Goal: Answer question/provide support: Share knowledge or assist other users

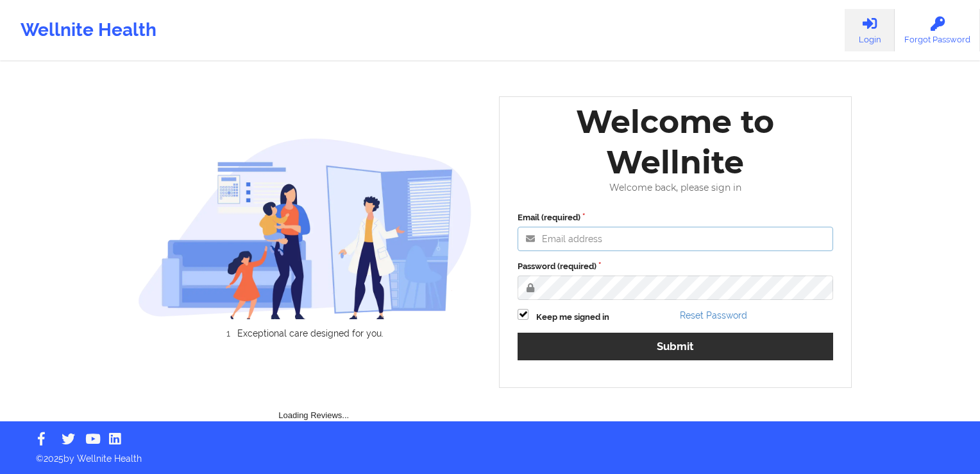
type input "[PERSON_NAME][EMAIL_ADDRESS][DOMAIN_NAME]"
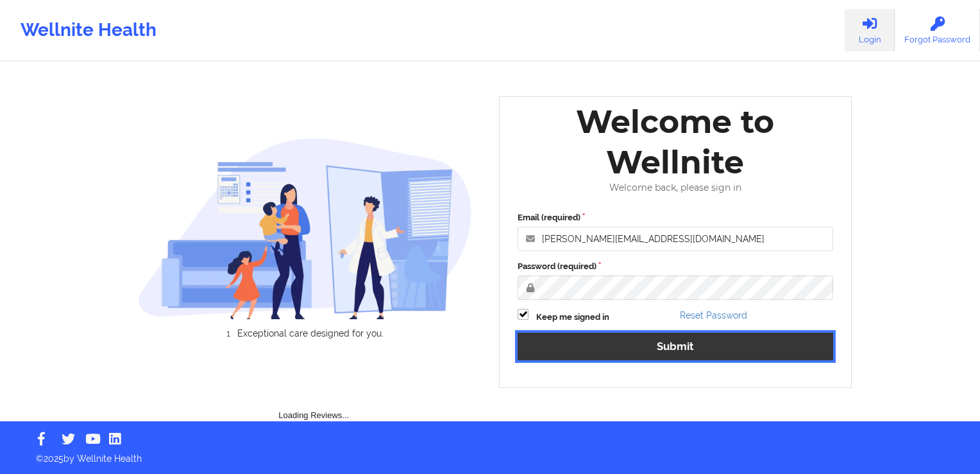
click at [663, 347] on div "Email (required) [PERSON_NAME][EMAIL_ADDRESS][DOMAIN_NAME] Password (required) …" at bounding box center [676, 290] width 334 height 176
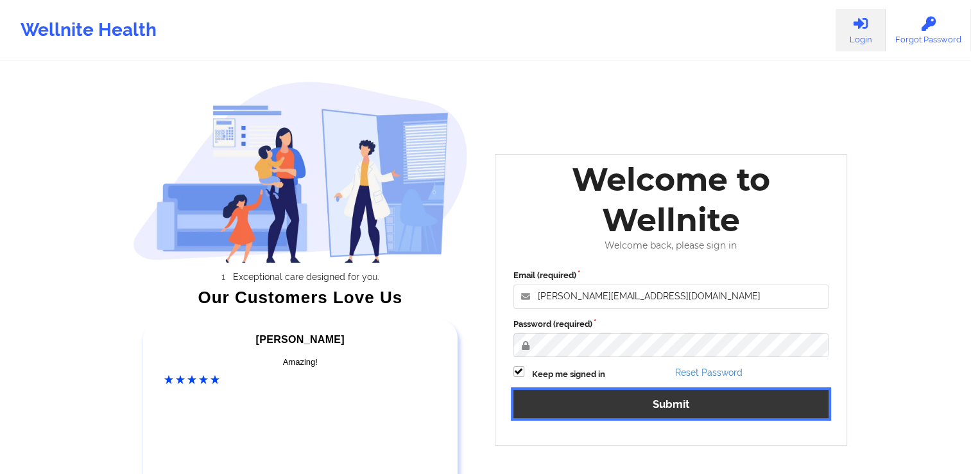
click at [675, 399] on button "Submit" at bounding box center [671, 403] width 316 height 28
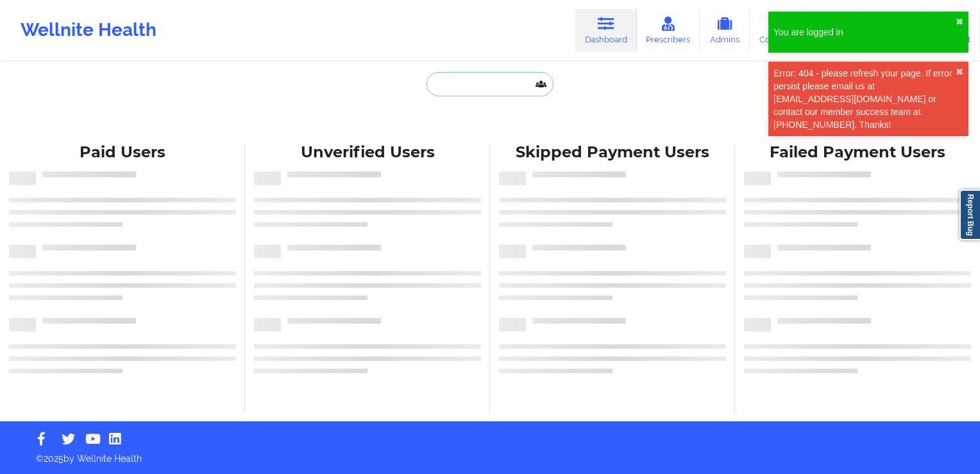
click at [495, 87] on input "text" at bounding box center [490, 84] width 127 height 24
paste input "[PERSON_NAME]"
type input "[PERSON_NAME]"
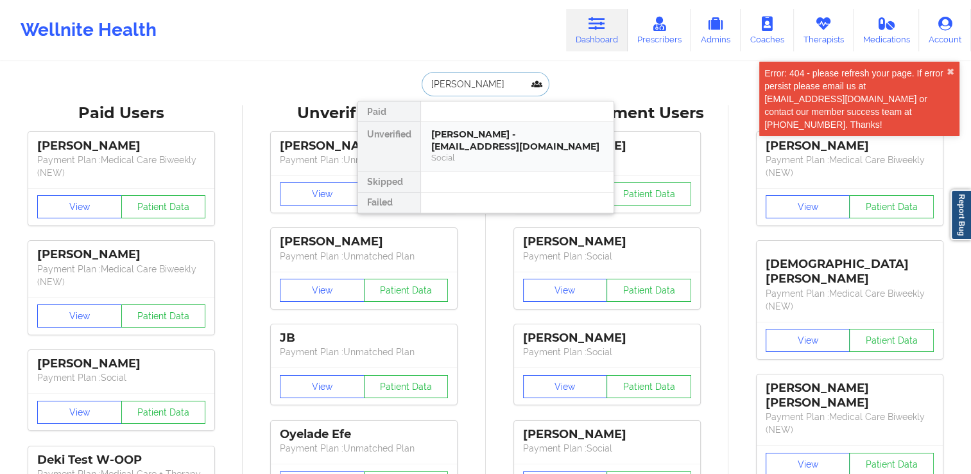
click at [490, 135] on div "[PERSON_NAME] - [EMAIL_ADDRESS][DOMAIN_NAME]" at bounding box center [517, 140] width 172 height 24
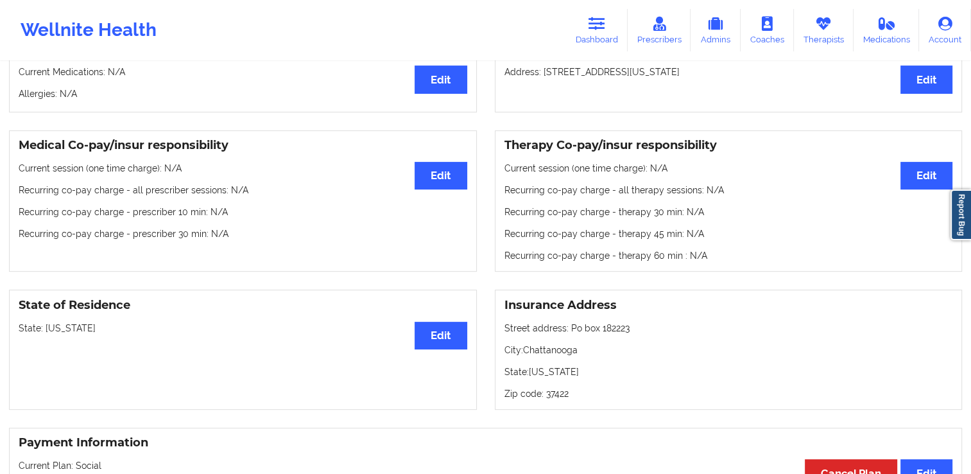
scroll to position [325, 0]
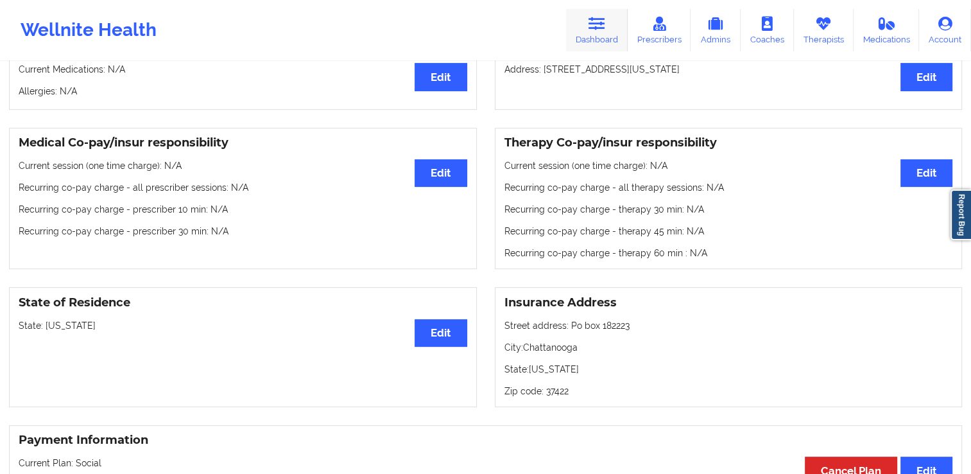
click at [613, 17] on link "Dashboard" at bounding box center [597, 30] width 62 height 42
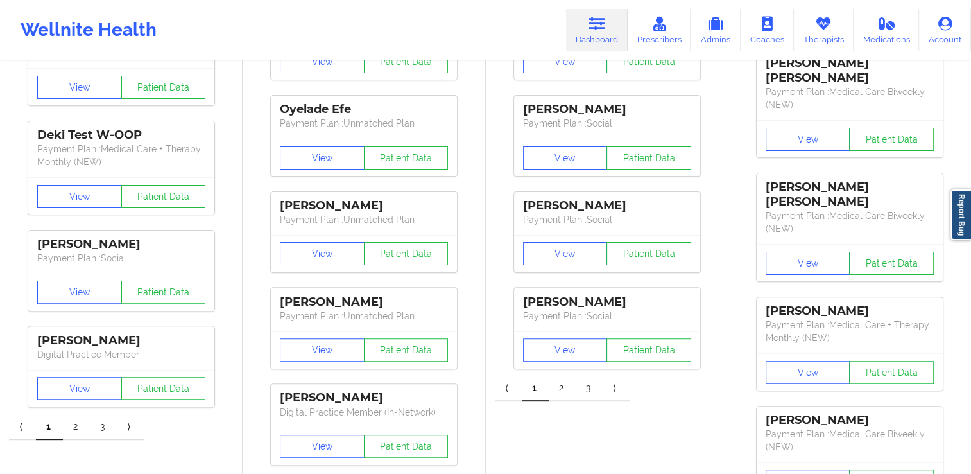
click at [602, 30] on icon at bounding box center [596, 24] width 17 height 14
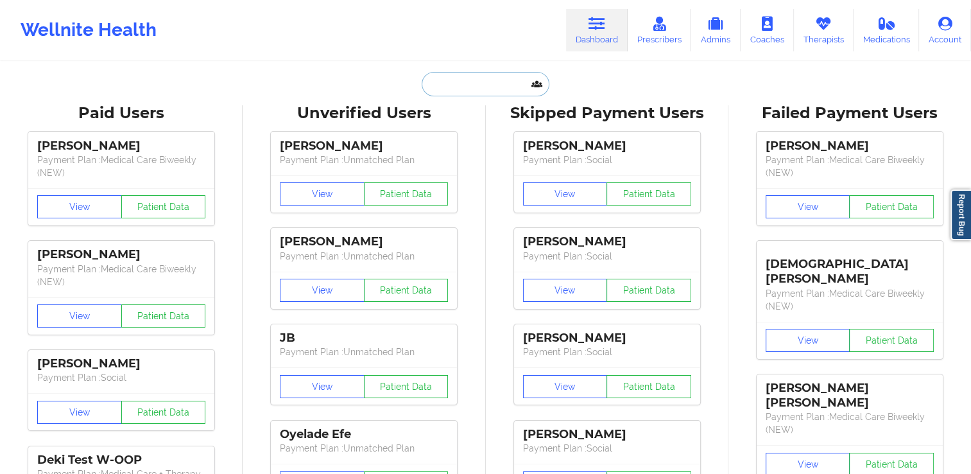
click at [477, 90] on input "text" at bounding box center [485, 84] width 127 height 24
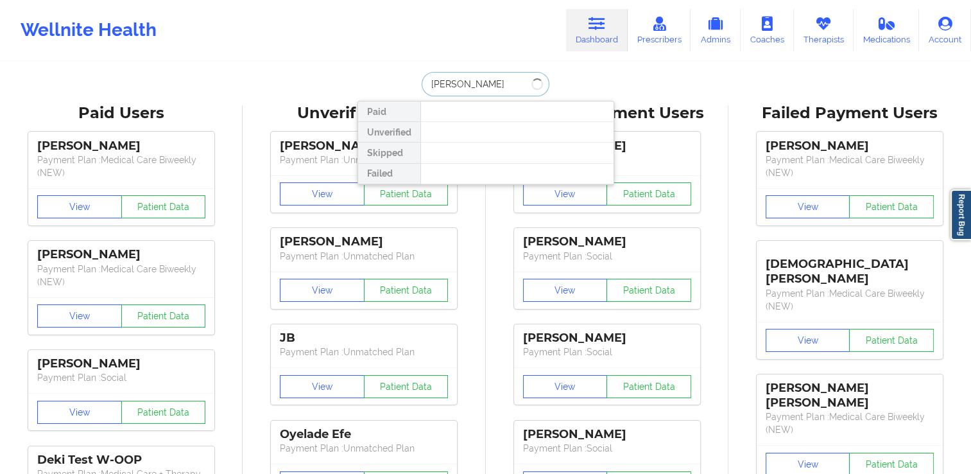
type input "[PERSON_NAME]"
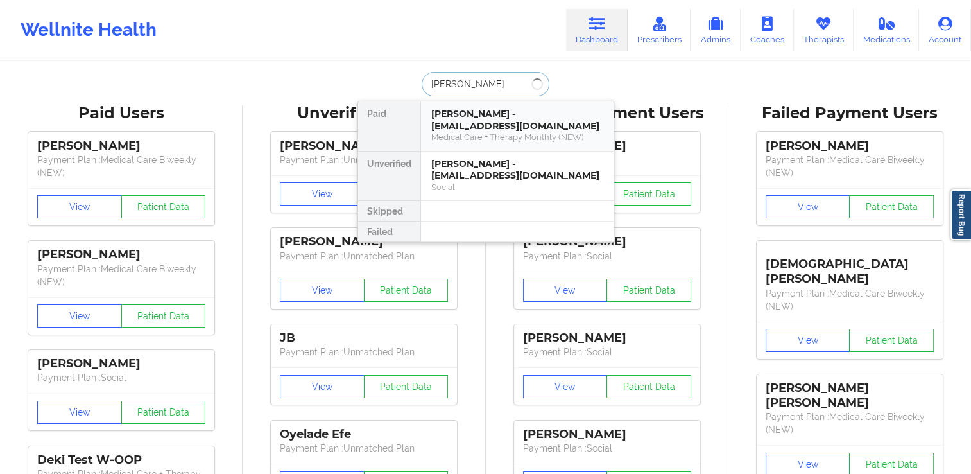
click at [461, 133] on div "Medical Care + Therapy Monthly (NEW)" at bounding box center [517, 137] width 172 height 11
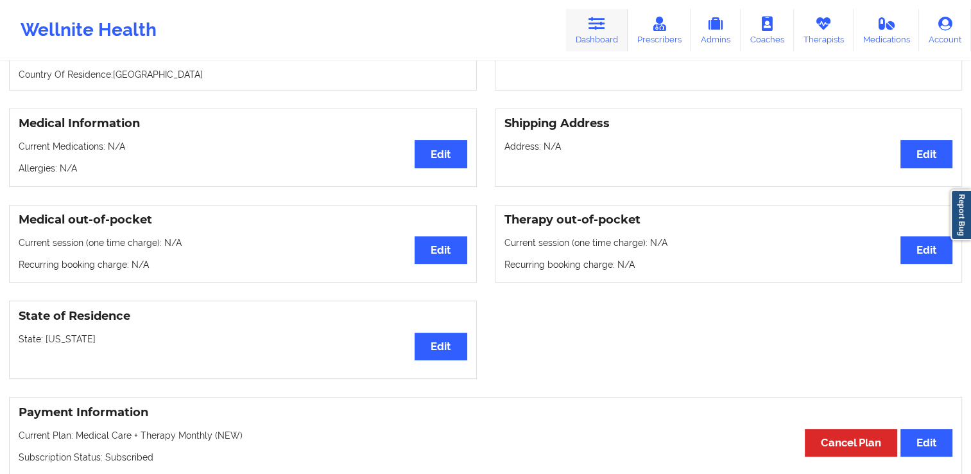
scroll to position [205, 0]
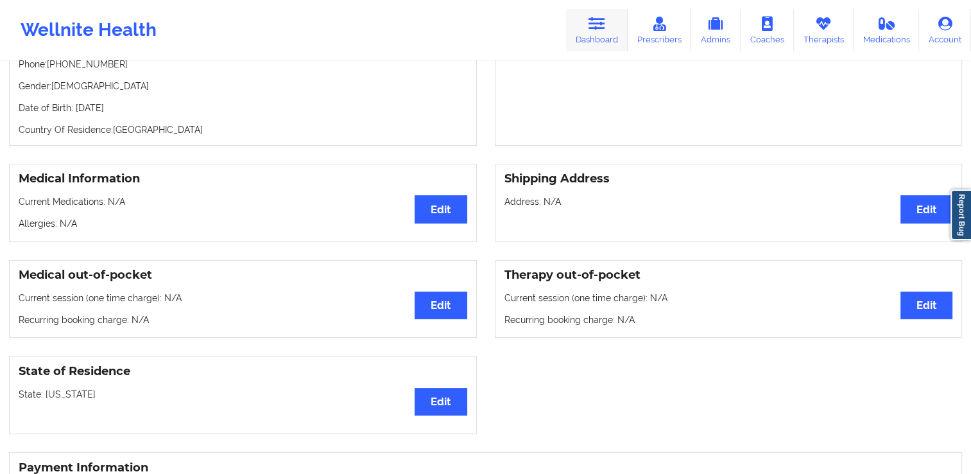
click at [599, 30] on icon at bounding box center [596, 24] width 17 height 14
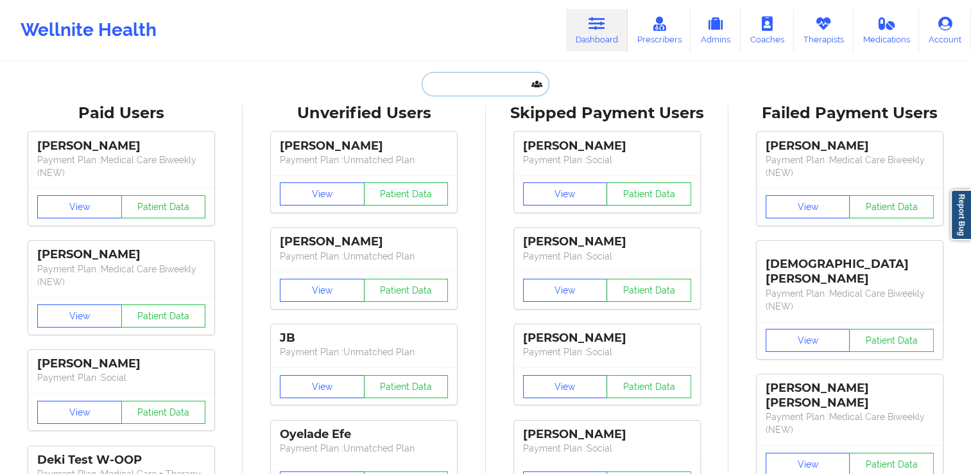
click at [516, 90] on input "text" at bounding box center [485, 84] width 127 height 24
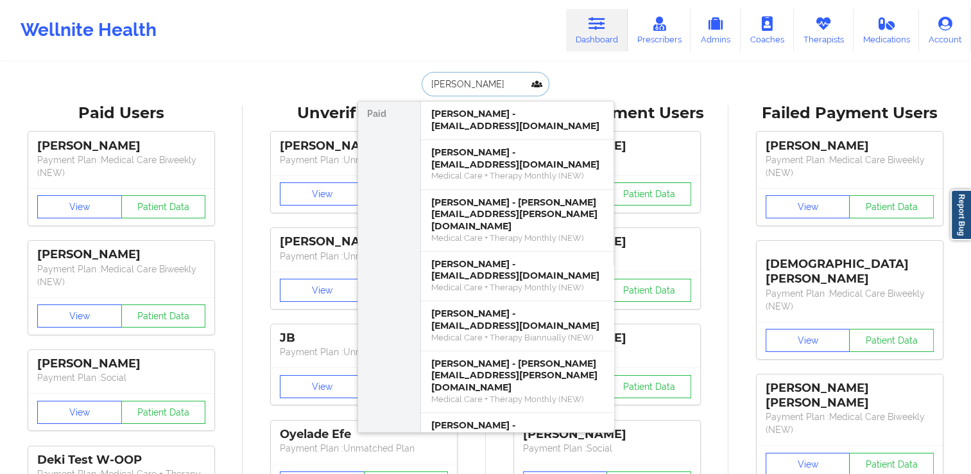
type input "[PERSON_NAME]"
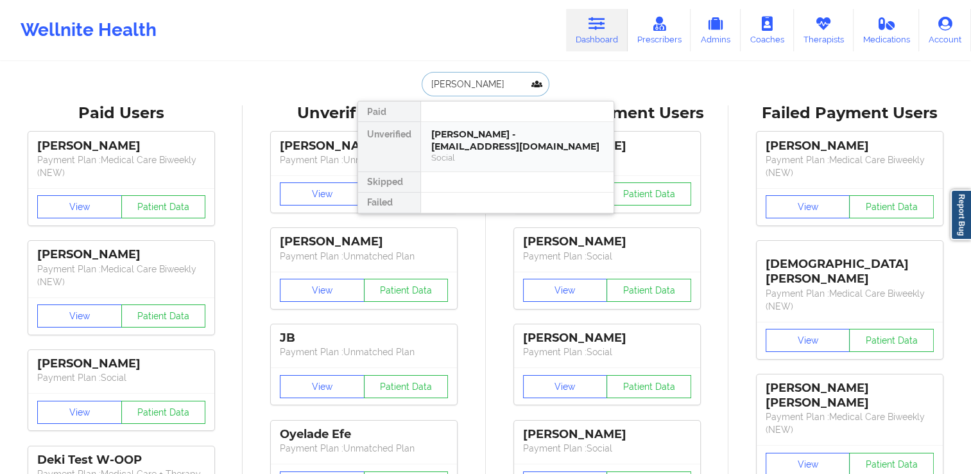
click at [483, 135] on div "[PERSON_NAME] - [EMAIL_ADDRESS][DOMAIN_NAME]" at bounding box center [517, 140] width 172 height 24
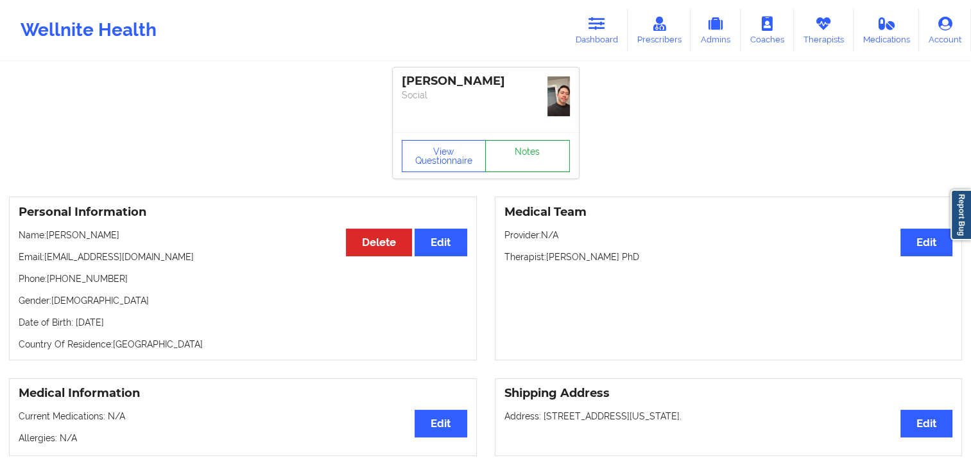
click at [524, 146] on link "Notes" at bounding box center [527, 156] width 85 height 32
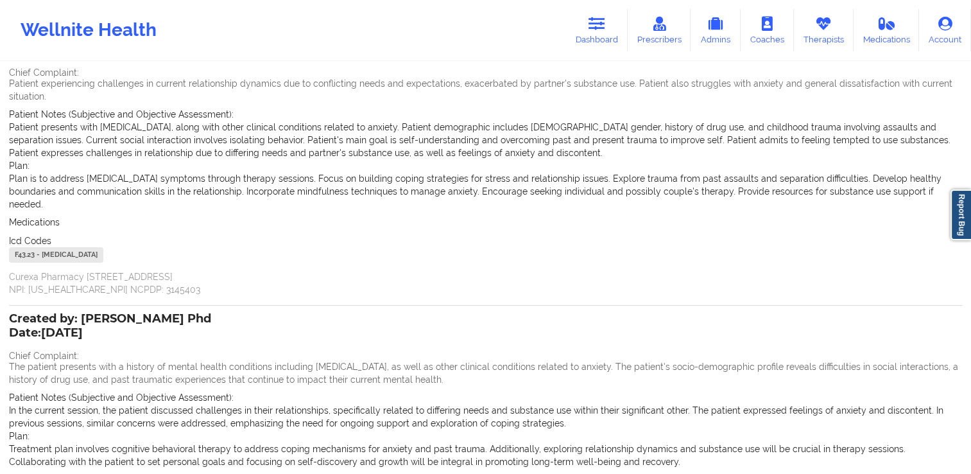
scroll to position [128, 0]
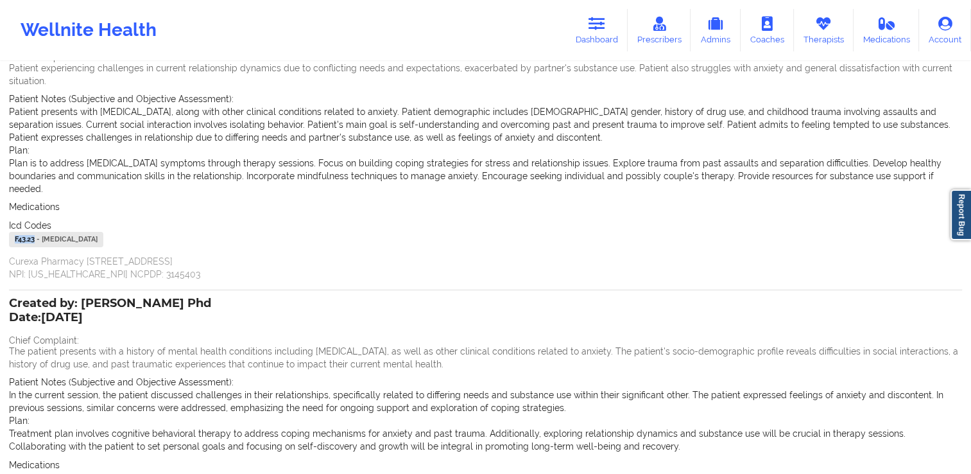
drag, startPoint x: 35, startPoint y: 237, endPoint x: 13, endPoint y: 237, distance: 21.8
click at [13, 237] on div "F43.23 - [MEDICAL_DATA]" at bounding box center [56, 239] width 94 height 15
drag, startPoint x: 13, startPoint y: 237, endPoint x: 36, endPoint y: 248, distance: 25.0
click at [36, 248] on div "F43.23 - [MEDICAL_DATA]" at bounding box center [485, 241] width 953 height 19
drag, startPoint x: 36, startPoint y: 239, endPoint x: 15, endPoint y: 239, distance: 20.5
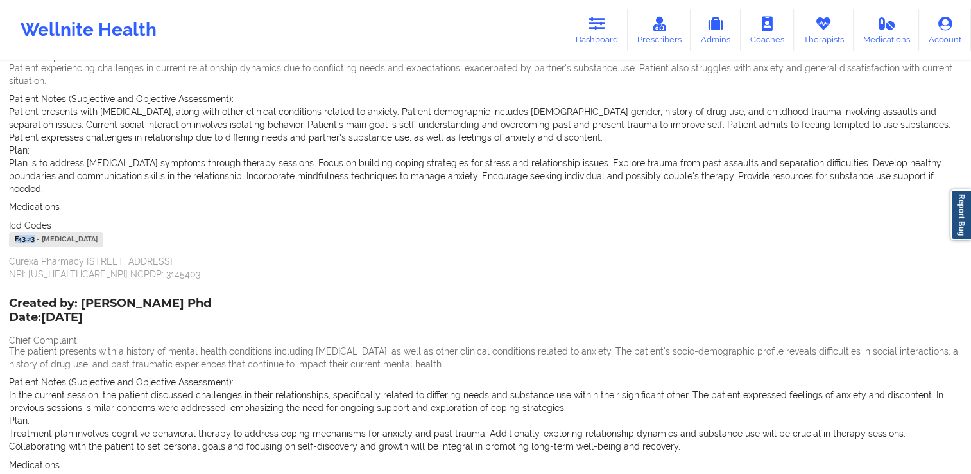
click at [15, 239] on div "F43.23 - [MEDICAL_DATA]" at bounding box center [56, 239] width 94 height 15
copy div "F43.23"
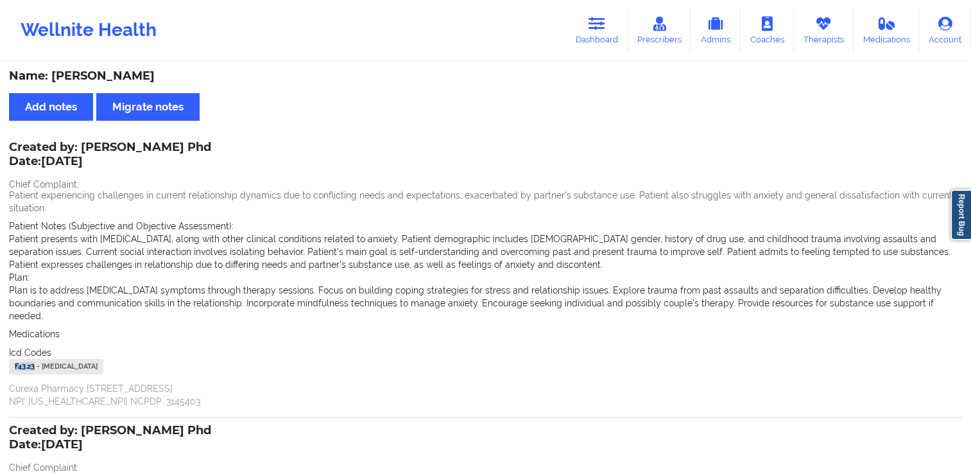
scroll to position [0, 0]
